Goal: Task Accomplishment & Management: Use online tool/utility

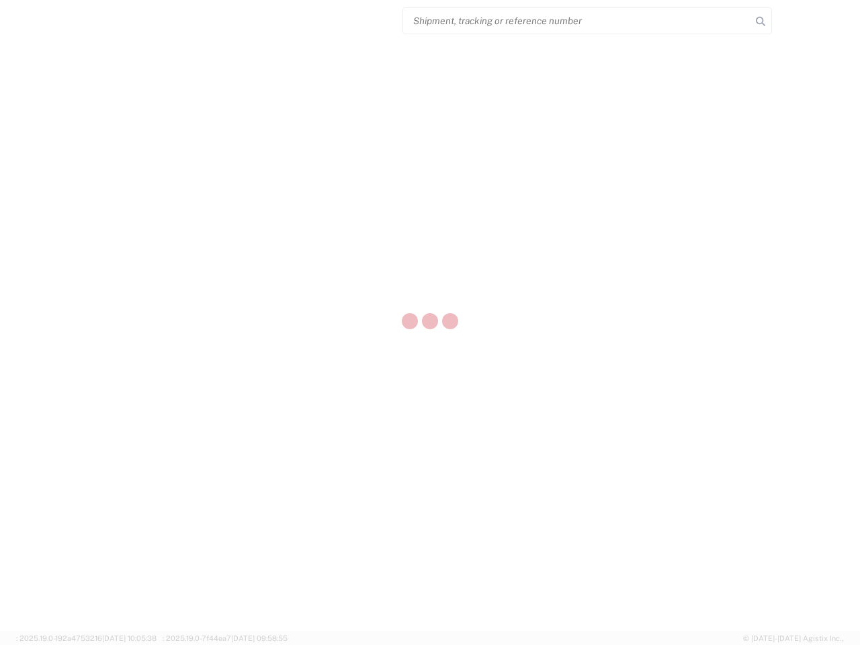
select select "US"
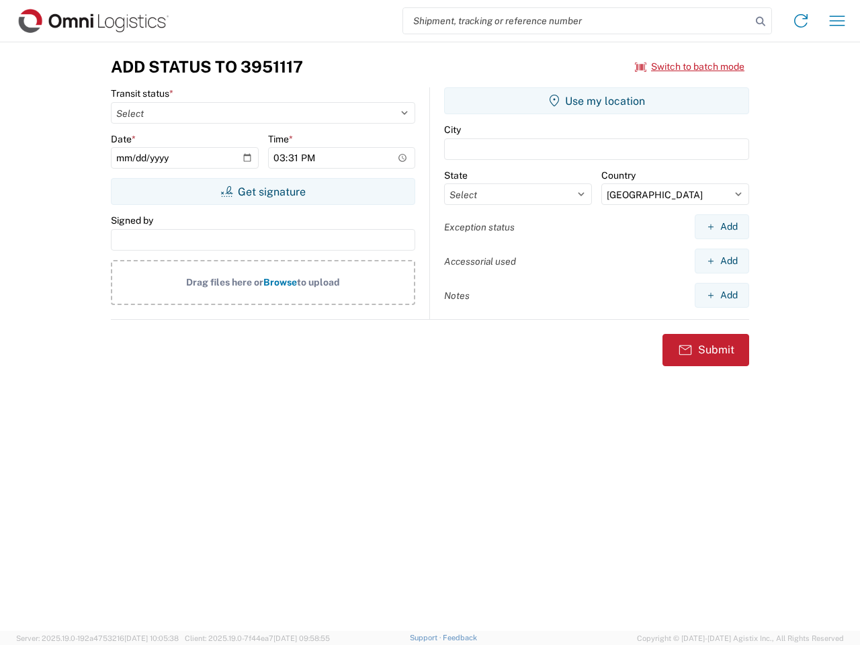
click at [577, 21] on input "search" at bounding box center [577, 21] width 348 height 26
click at [761, 22] on icon at bounding box center [760, 21] width 19 height 19
click at [801, 21] on icon at bounding box center [801, 21] width 22 height 22
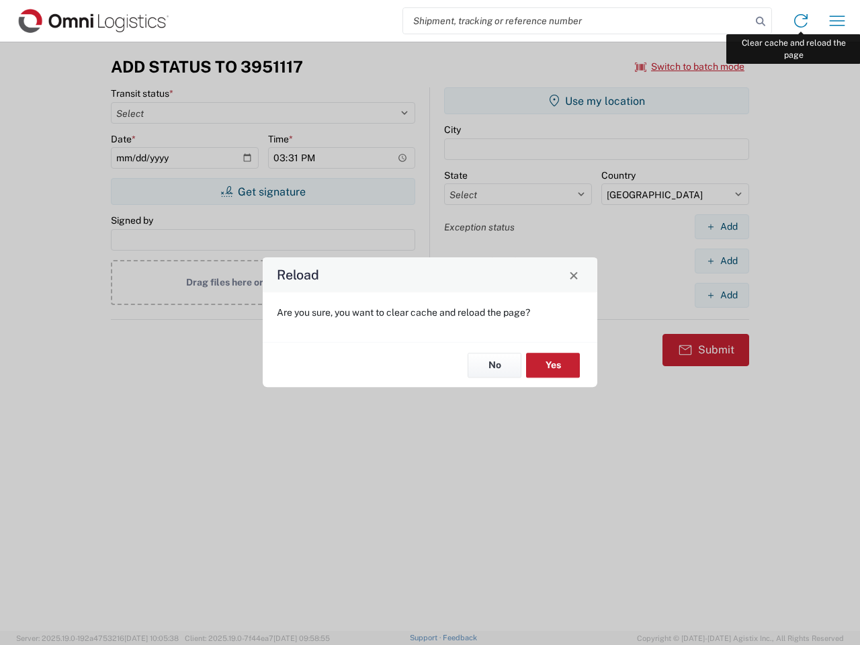
click at [838, 21] on div "Reload Are you sure, you want to clear cache and reload the page? No Yes" at bounding box center [430, 322] width 860 height 645
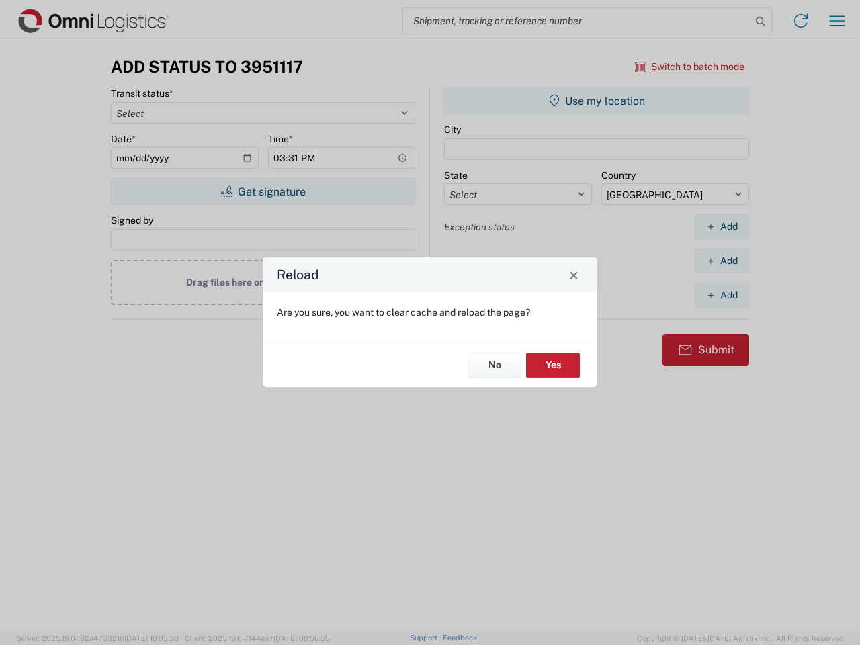
click at [690, 67] on div "Reload Are you sure, you want to clear cache and reload the page? No Yes" at bounding box center [430, 322] width 860 height 645
click at [263, 192] on div "Reload Are you sure, you want to clear cache and reload the page? No Yes" at bounding box center [430, 322] width 860 height 645
click at [597, 101] on div "Reload Are you sure, you want to clear cache and reload the page? No Yes" at bounding box center [430, 322] width 860 height 645
click at [722, 227] on div "Reload Are you sure, you want to clear cache and reload the page? No Yes" at bounding box center [430, 322] width 860 height 645
click at [722, 261] on div "Reload Are you sure, you want to clear cache and reload the page? No Yes" at bounding box center [430, 322] width 860 height 645
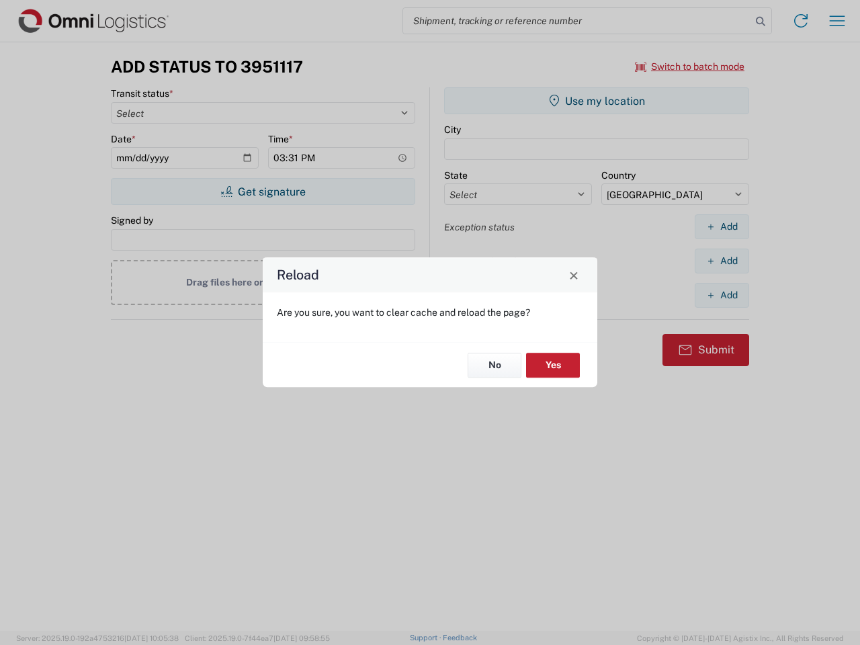
click at [722, 295] on div "Reload Are you sure, you want to clear cache and reload the page? No Yes" at bounding box center [430, 322] width 860 height 645
